Goal: Communication & Community: Answer question/provide support

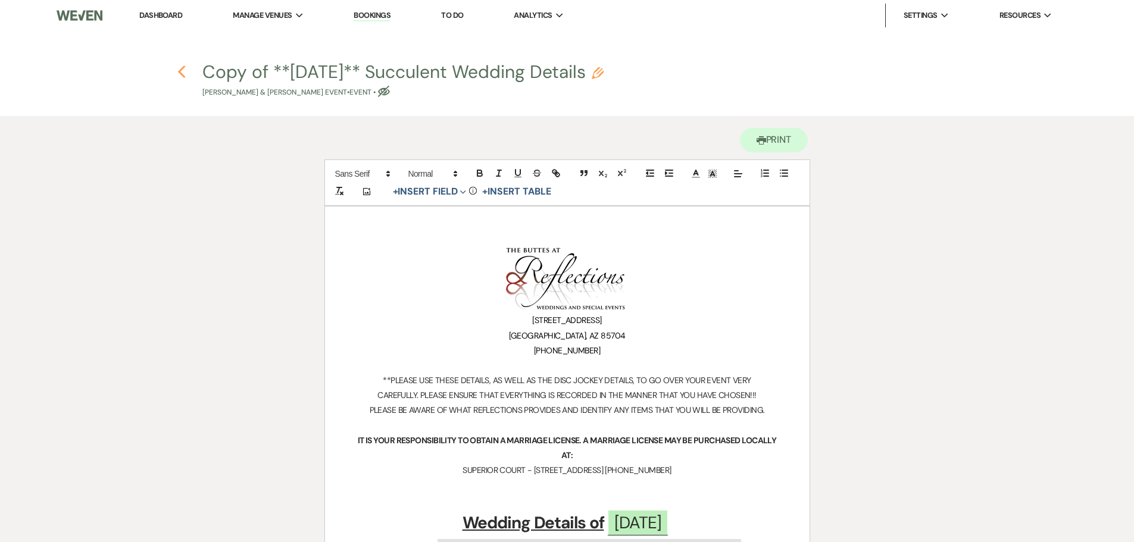
click at [179, 71] on use "button" at bounding box center [182, 71] width 8 height 13
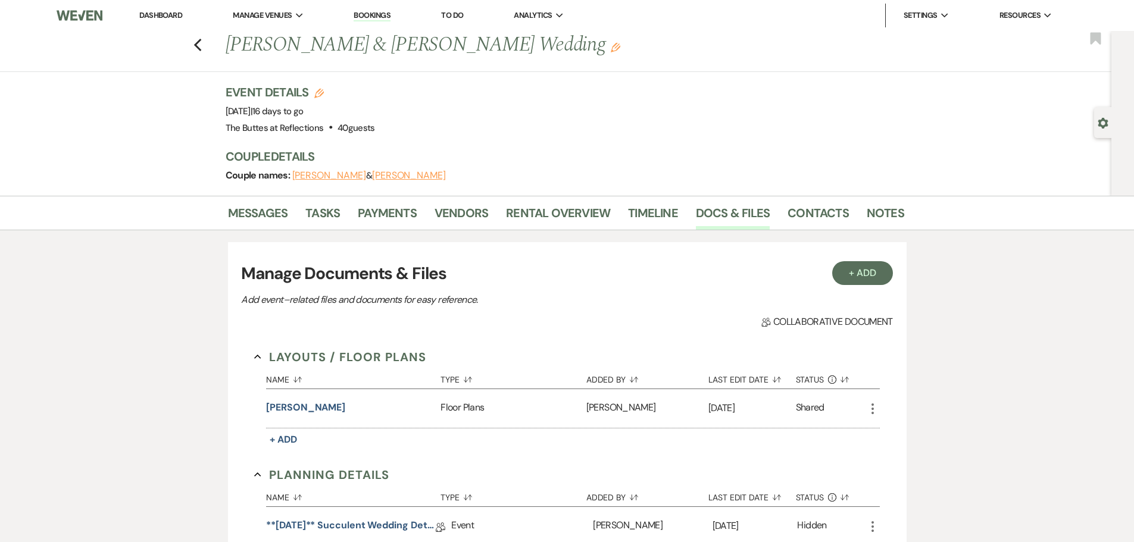
scroll to position [298, 0]
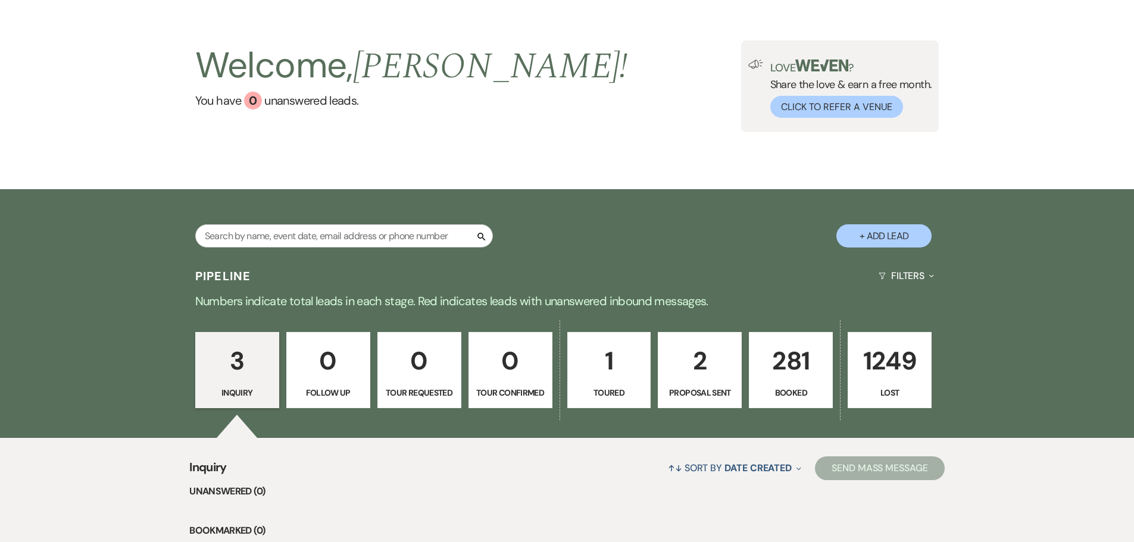
scroll to position [298, 0]
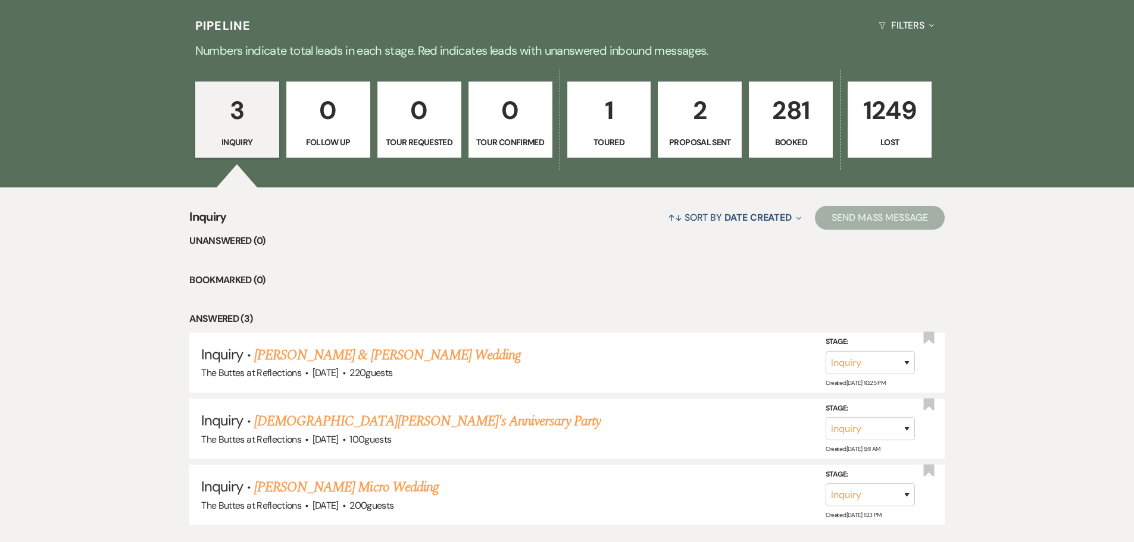
click at [785, 127] on p "281" at bounding box center [791, 110] width 68 height 40
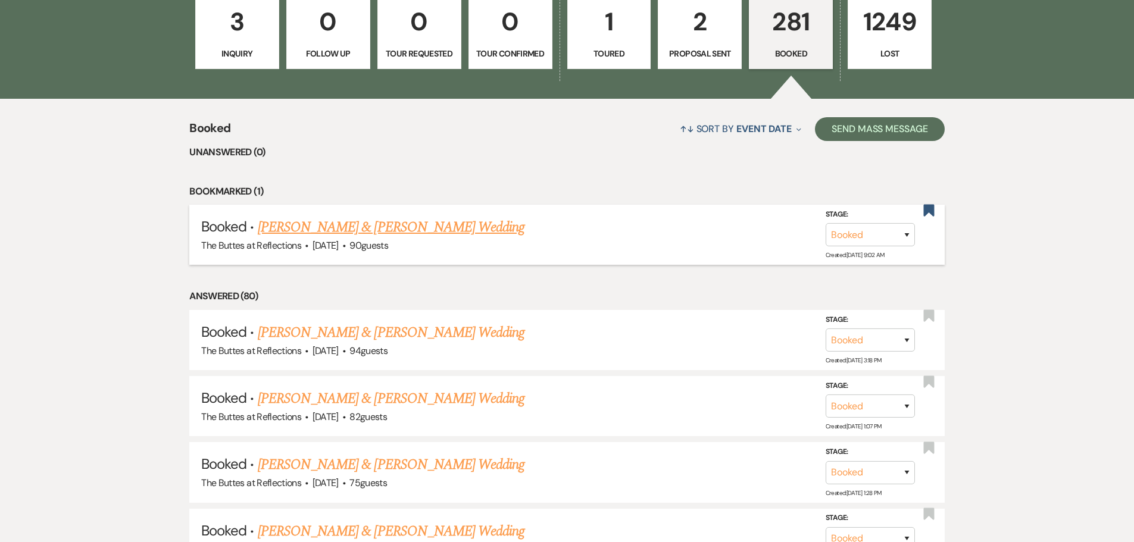
scroll to position [417, 0]
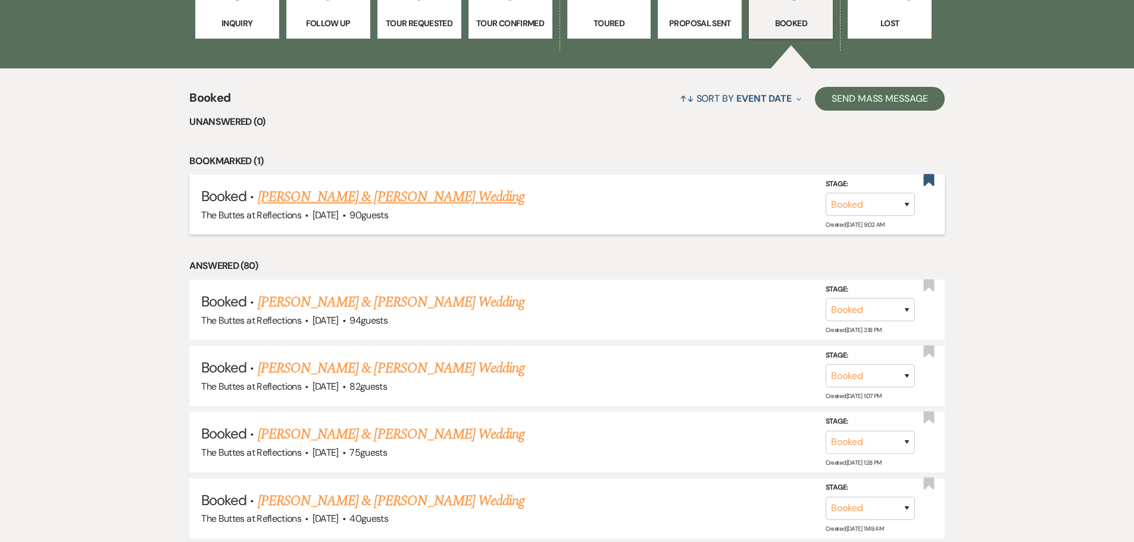
click at [339, 196] on link "Bradley Friese & Julia Simo's Wedding" at bounding box center [391, 196] width 267 height 21
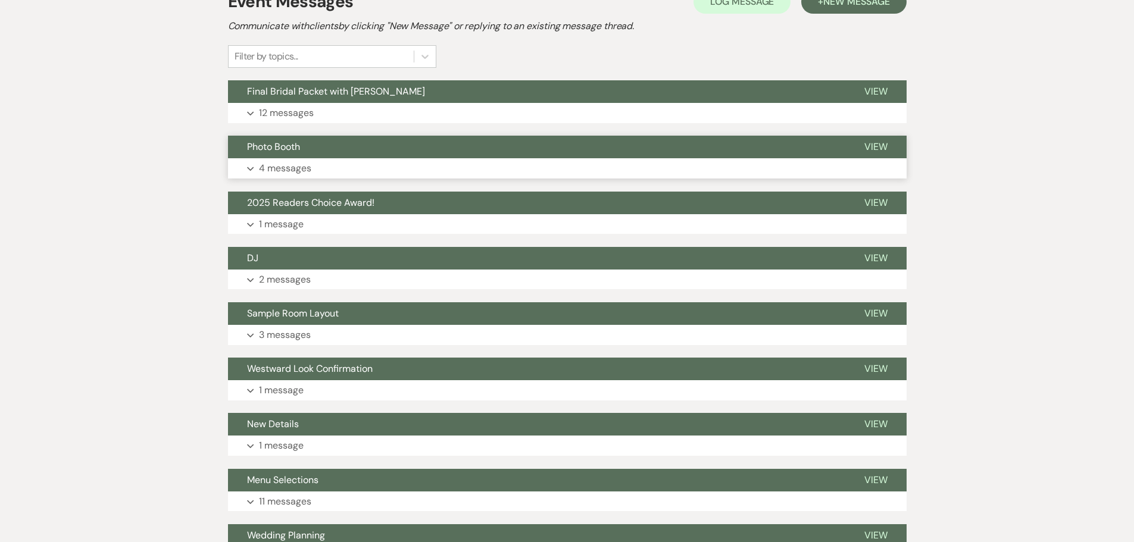
scroll to position [238, 0]
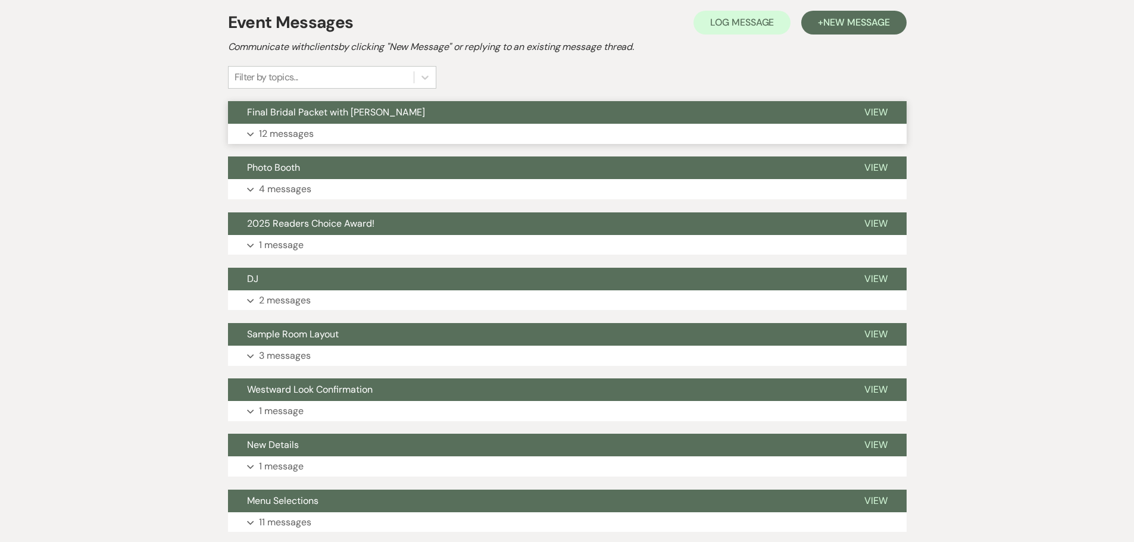
click at [335, 111] on span "Final Bridal Packet with Felicia" at bounding box center [336, 112] width 178 height 13
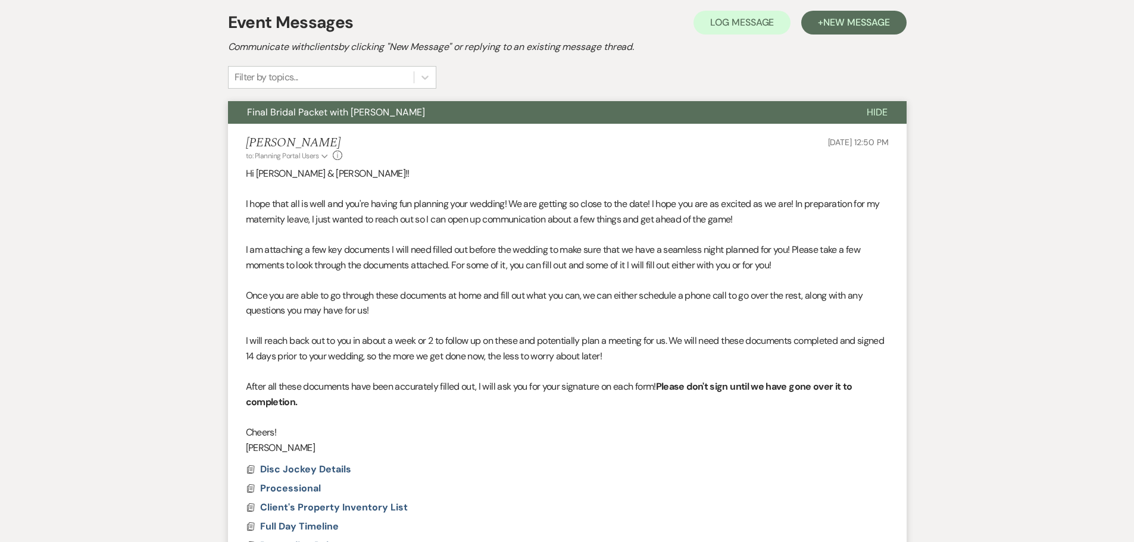
click at [335, 111] on span "Final Bridal Packet with Felicia" at bounding box center [336, 112] width 178 height 13
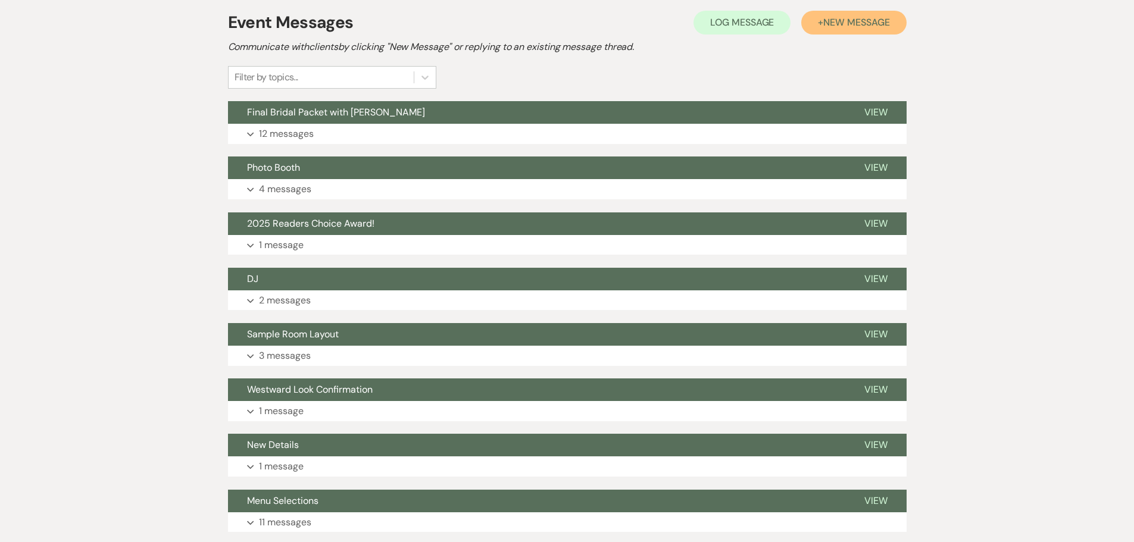
click at [846, 20] on span "New Message" at bounding box center [856, 22] width 66 height 13
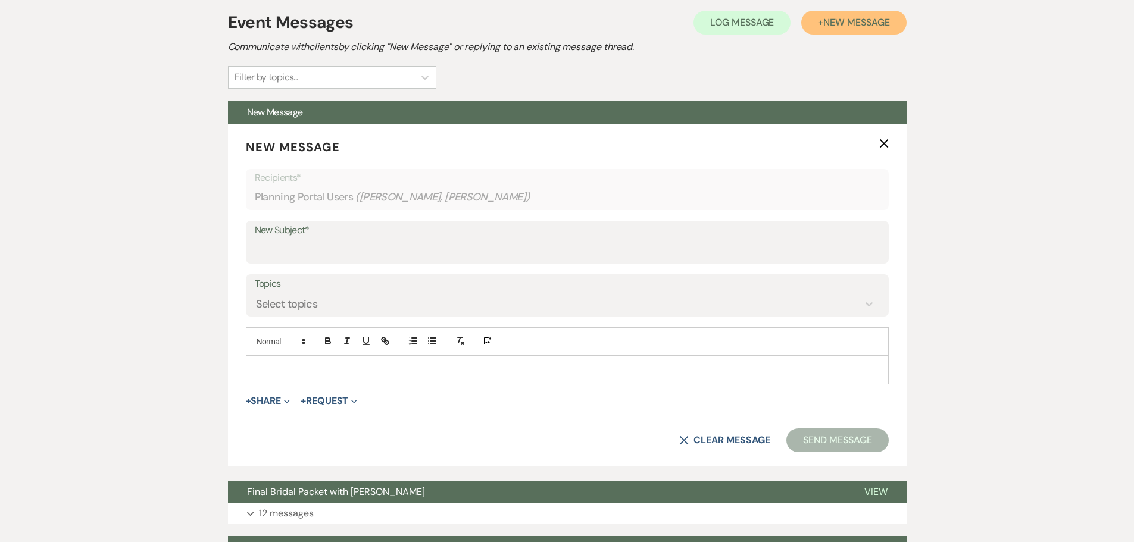
click at [846, 20] on span "New Message" at bounding box center [856, 22] width 66 height 13
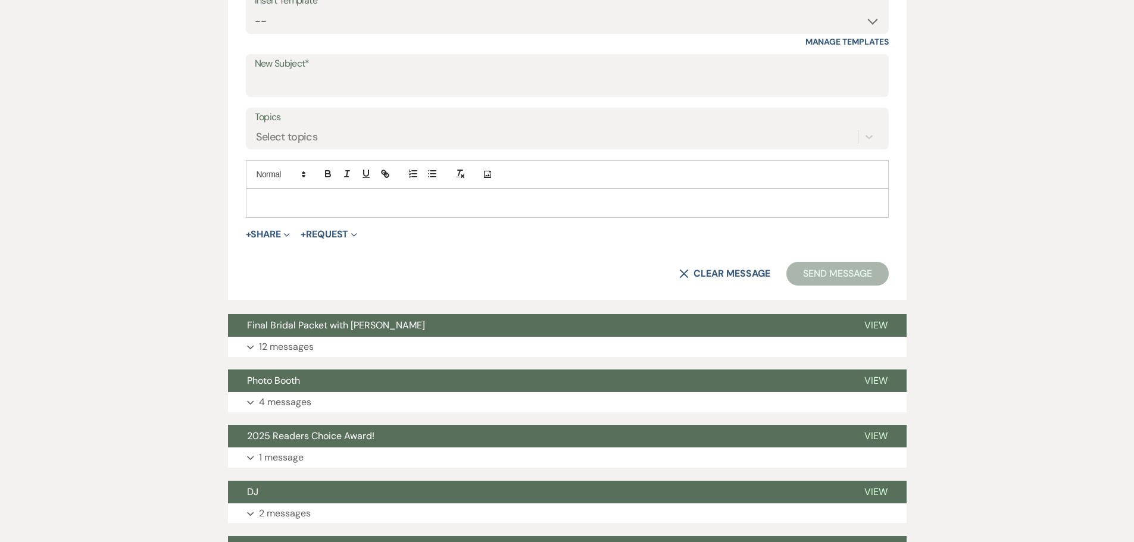
scroll to position [476, 0]
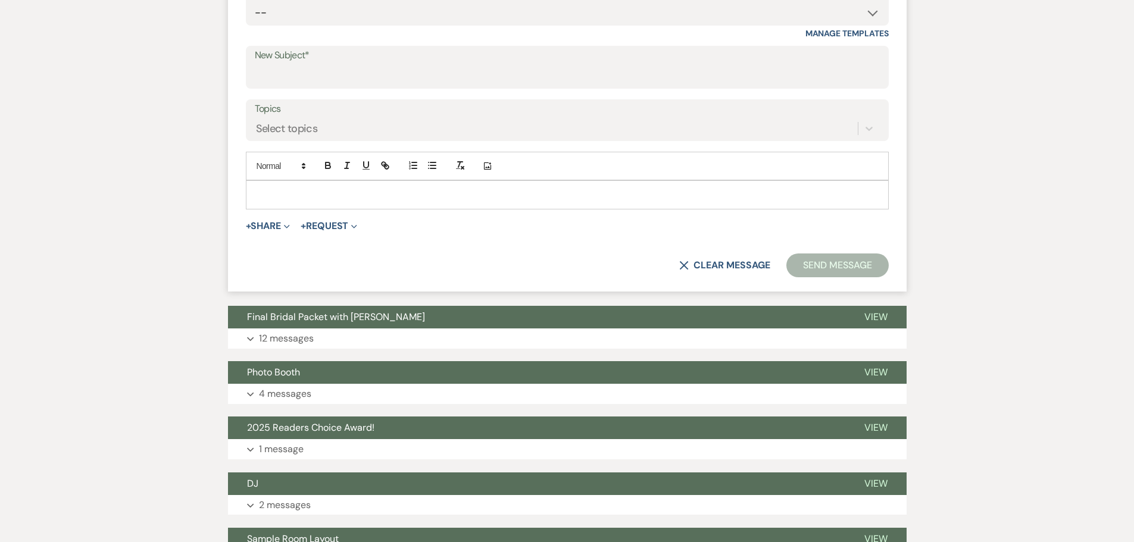
drag, startPoint x: 270, startPoint y: 188, endPoint x: 279, endPoint y: 190, distance: 8.5
click at [271, 188] on div at bounding box center [567, 194] width 642 height 27
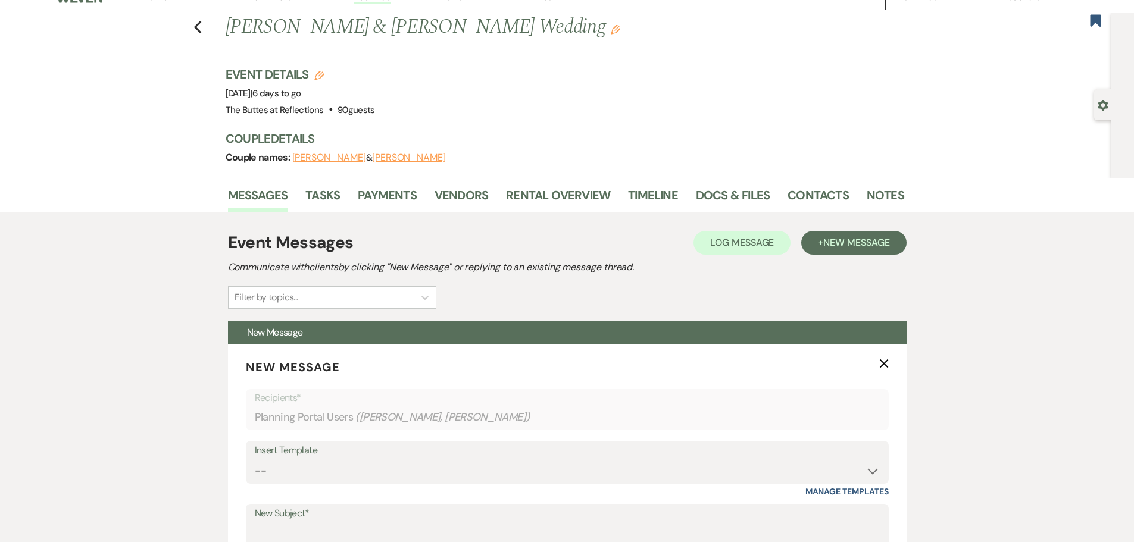
scroll to position [0, 0]
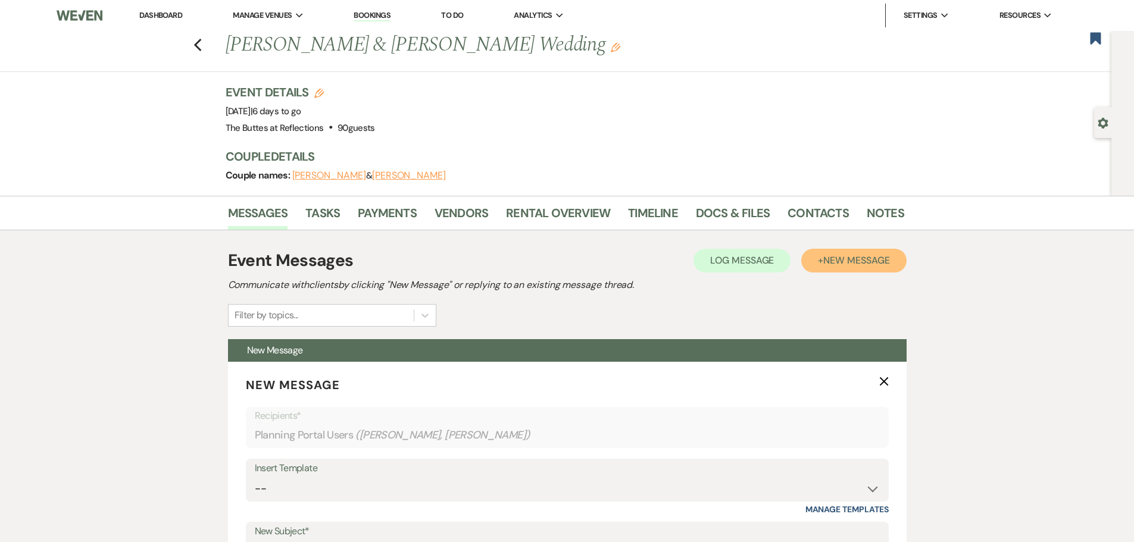
click at [839, 258] on span "New Message" at bounding box center [856, 260] width 66 height 13
click at [200, 42] on icon "Previous" at bounding box center [197, 45] width 9 height 14
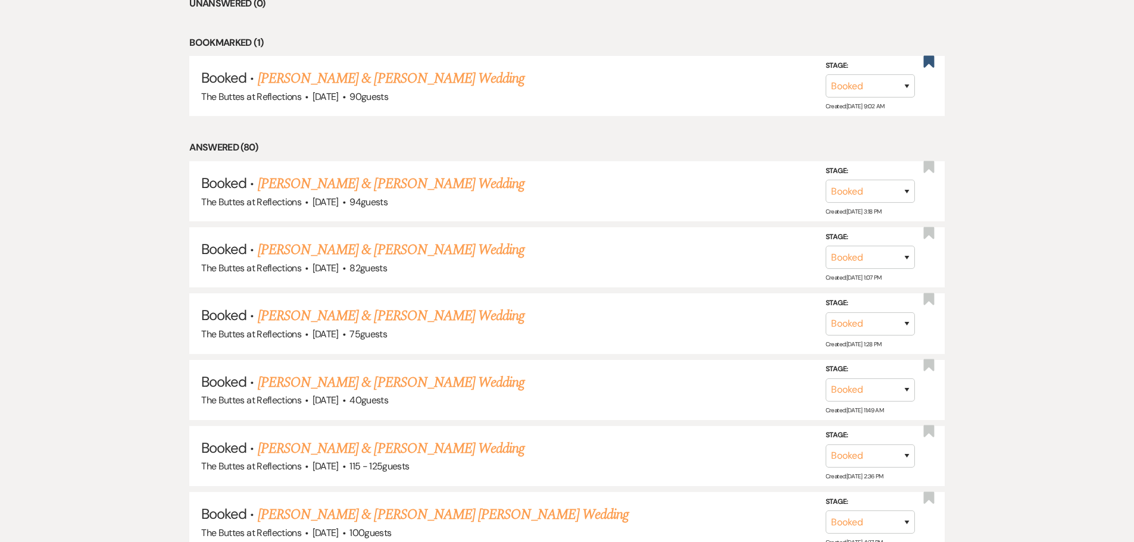
scroll to position [536, 0]
click at [344, 79] on link "Bradley Friese & Julia Simo's Wedding" at bounding box center [391, 77] width 267 height 21
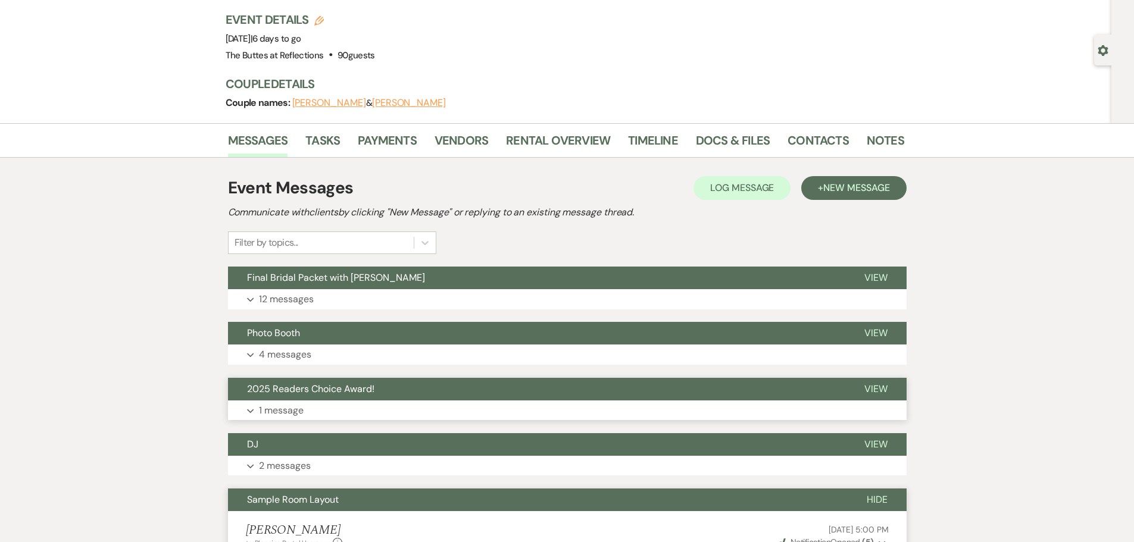
scroll to position [238, 0]
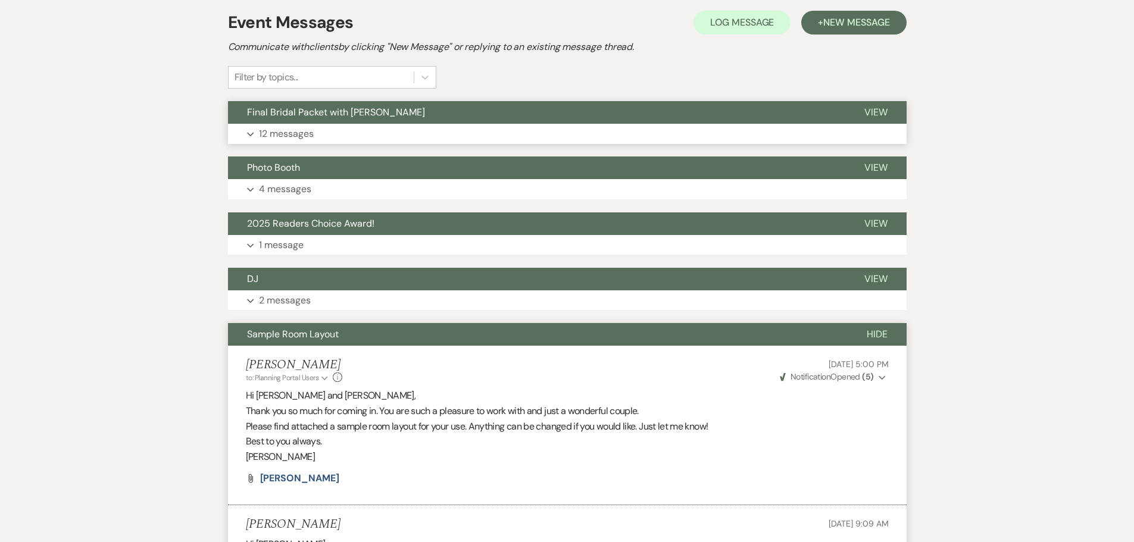
click at [332, 108] on span "Final Bridal Packet with Felicia" at bounding box center [336, 112] width 178 height 13
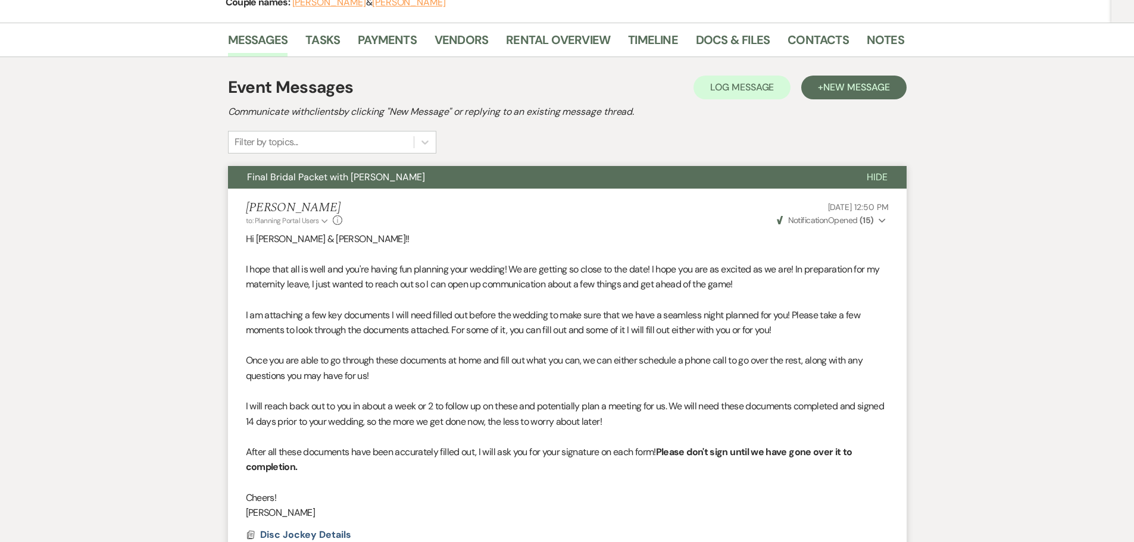
scroll to position [0, 0]
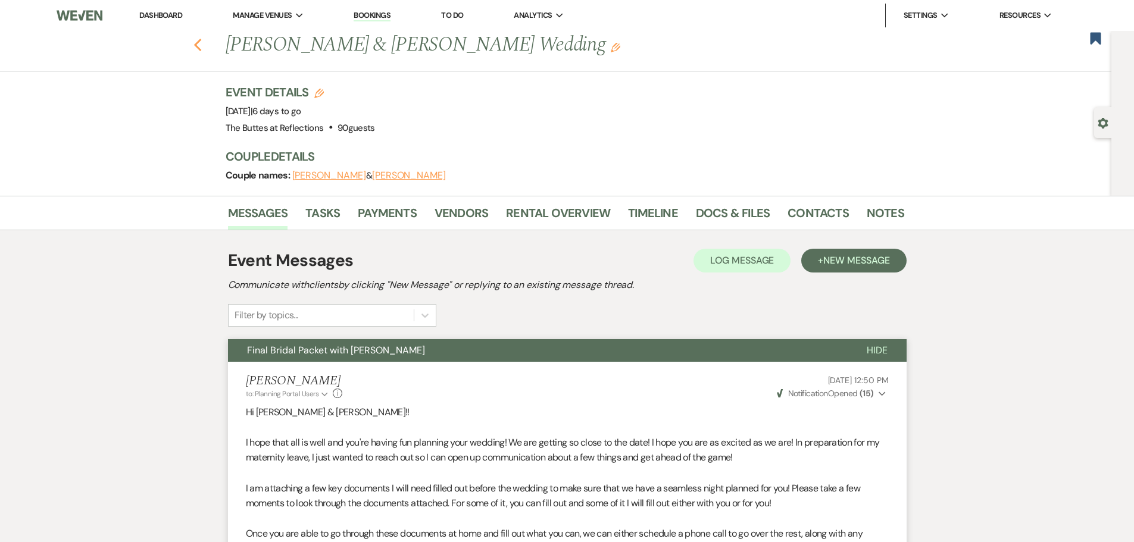
click at [199, 43] on icon "Previous" at bounding box center [197, 45] width 9 height 14
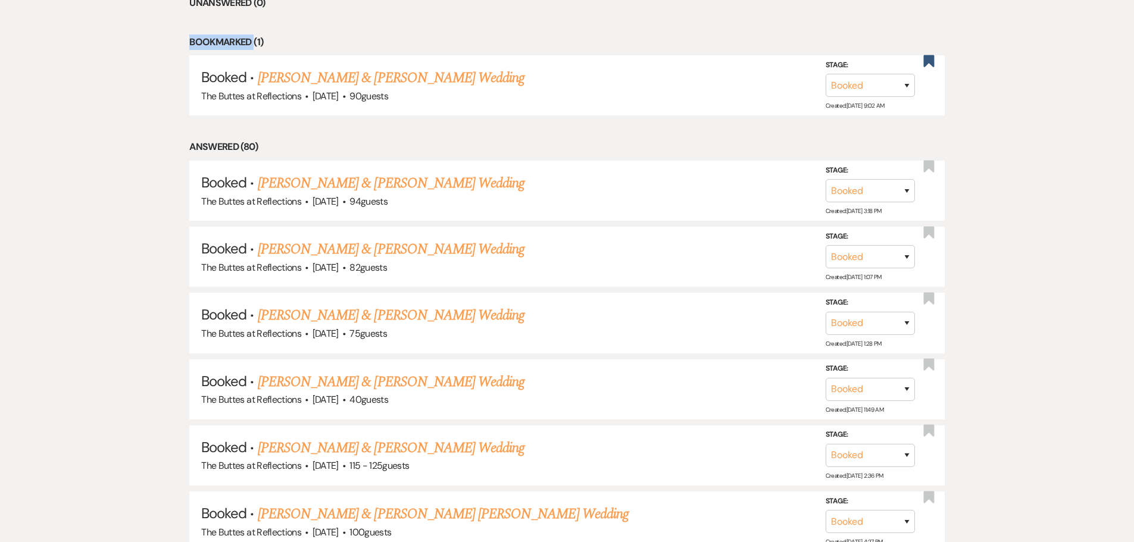
click at [204, 43] on li "Bookmarked (1)" at bounding box center [566, 42] width 755 height 15
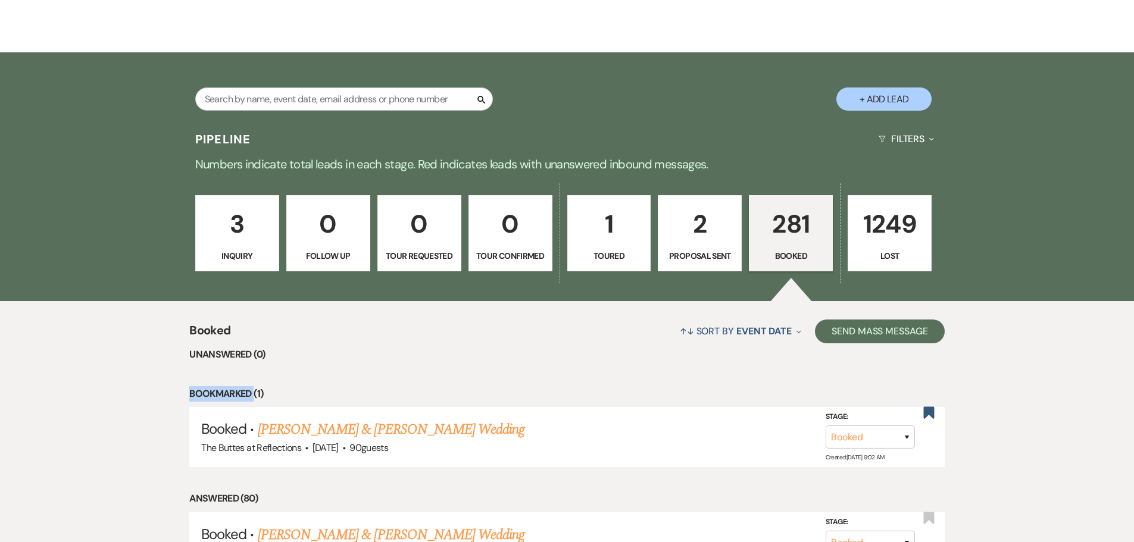
scroll to position [238, 0]
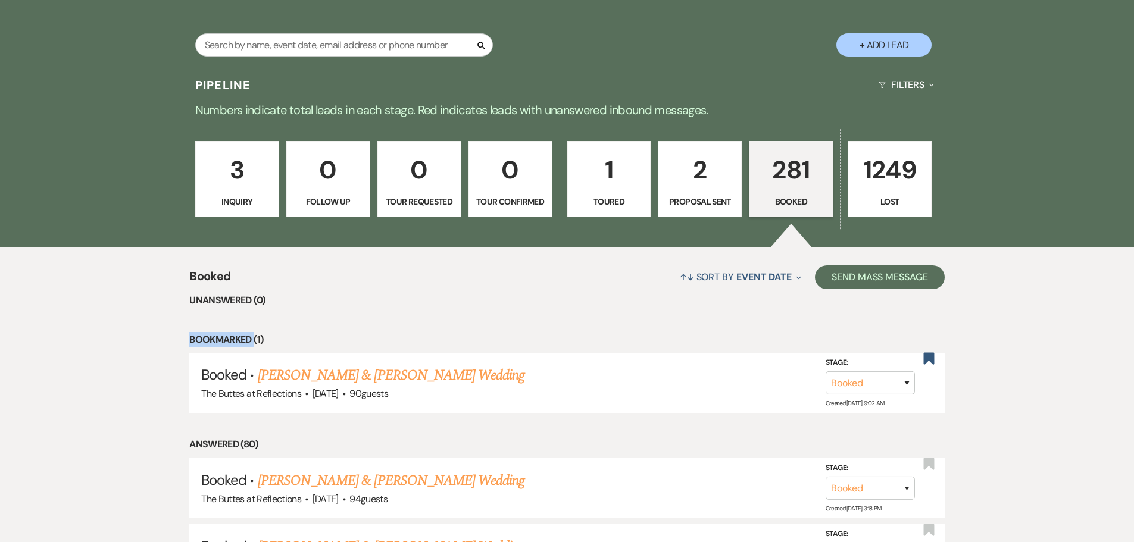
click at [228, 340] on li "Bookmarked (1)" at bounding box center [566, 339] width 755 height 15
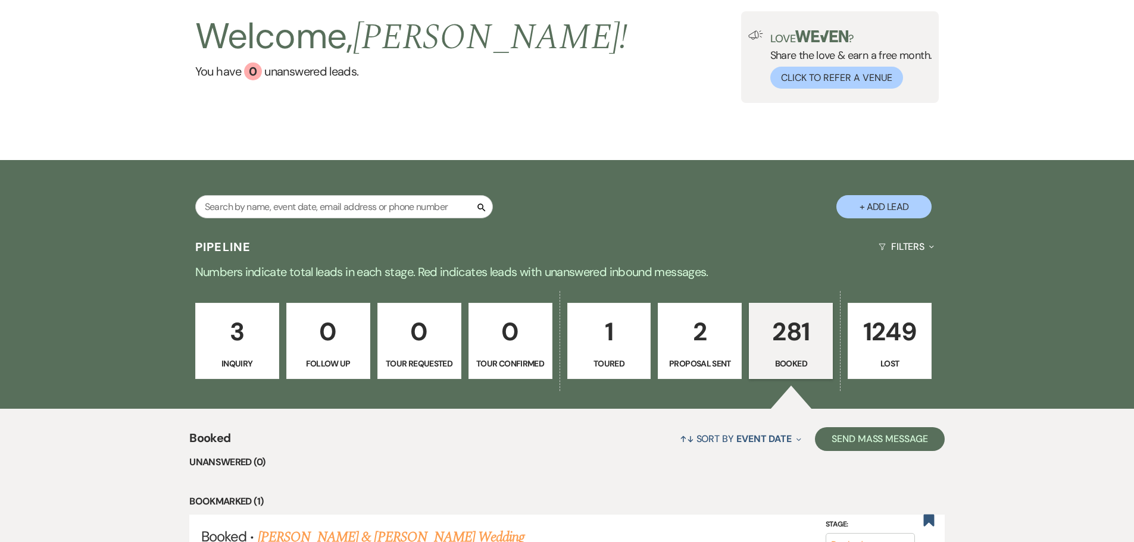
scroll to position [0, 0]
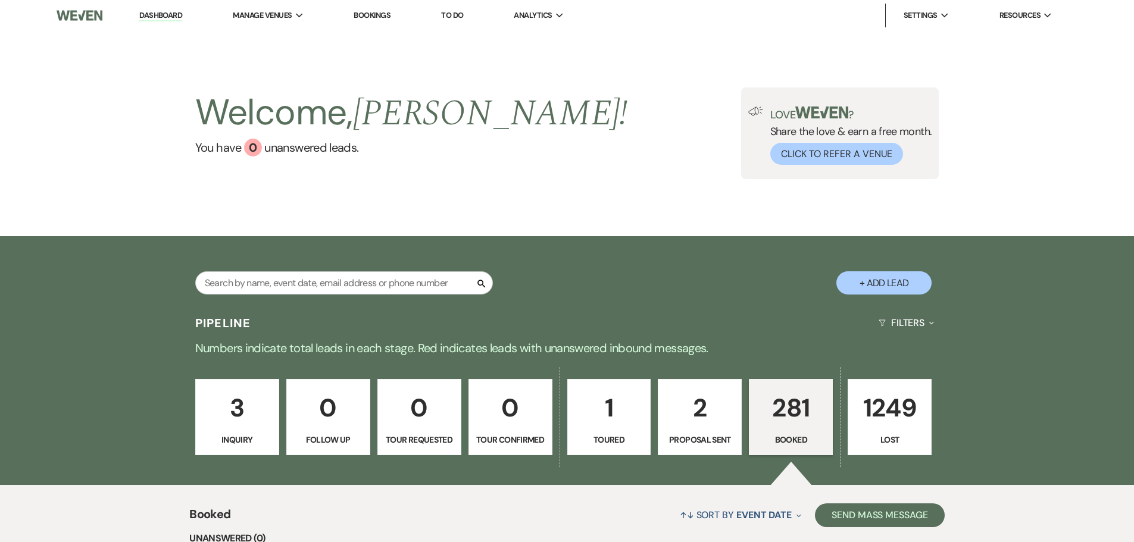
click at [805, 422] on p "281" at bounding box center [791, 408] width 68 height 40
